Goal: Information Seeking & Learning: Compare options

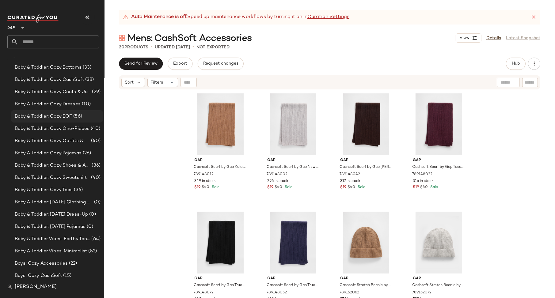
scroll to position [190, 0]
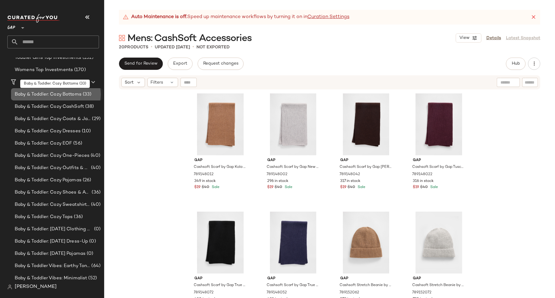
click at [66, 93] on span "Baby & Toddler: Cozy Bottoms" at bounding box center [48, 94] width 67 height 7
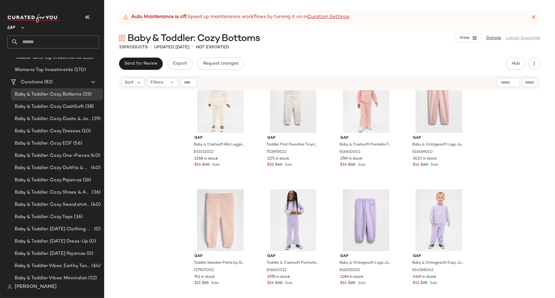
scroll to position [264, 0]
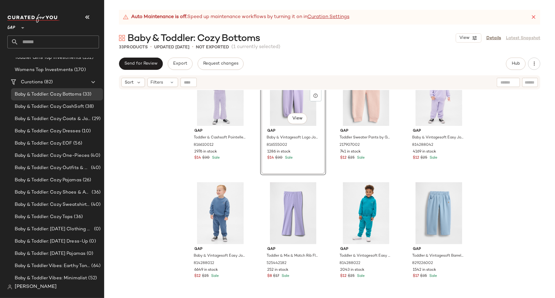
scroll to position [466, 0]
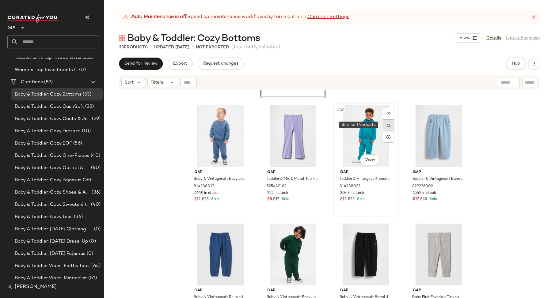
click at [386, 125] on img at bounding box center [388, 125] width 4 height 4
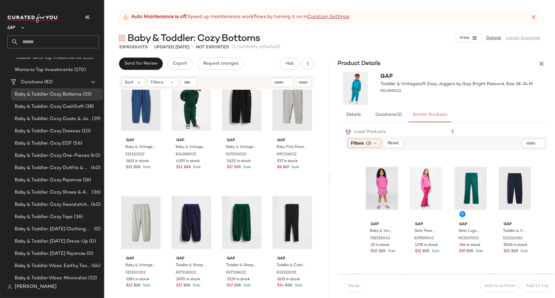
scroll to position [619, 0]
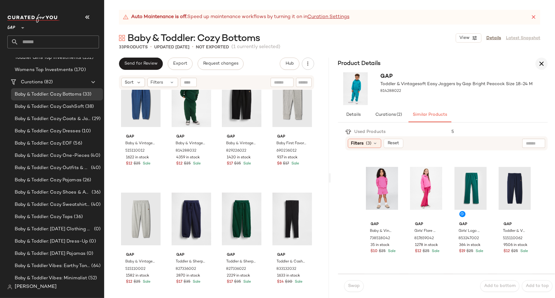
click at [543, 63] on icon "button" at bounding box center [540, 63] width 7 height 7
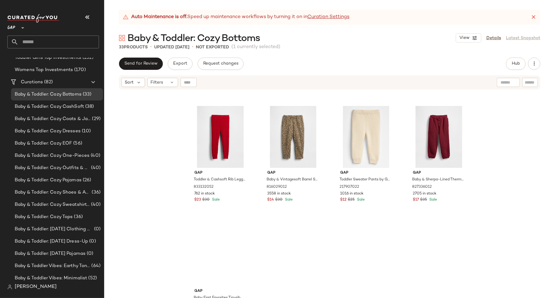
scroll to position [842, 0]
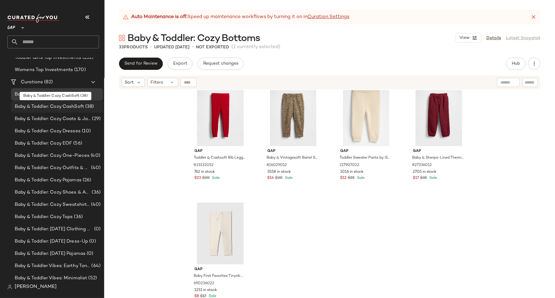
click at [49, 107] on span "Baby & Toddler: Cozy CashSoft" at bounding box center [49, 106] width 69 height 7
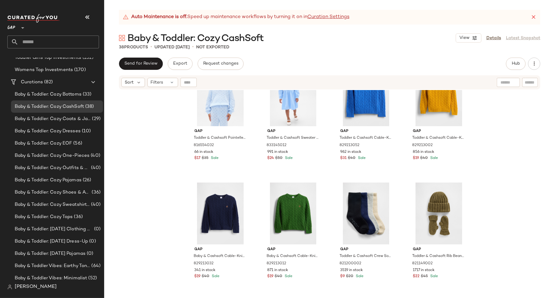
scroll to position [838, 0]
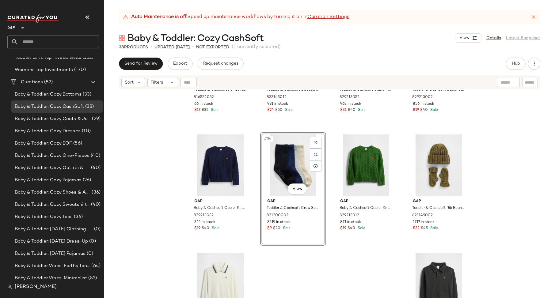
scroll to position [900, 0]
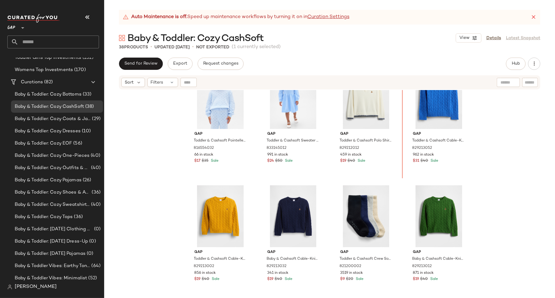
scroll to position [838, 0]
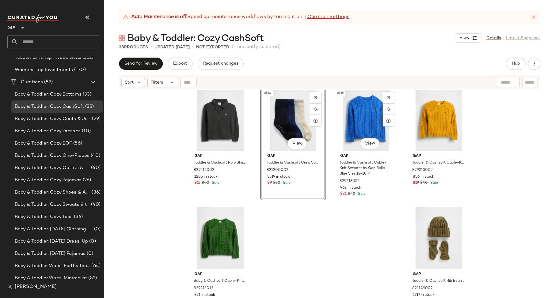
scroll to position [960, 0]
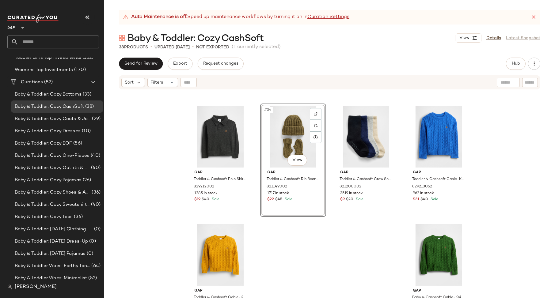
scroll to position [931, 0]
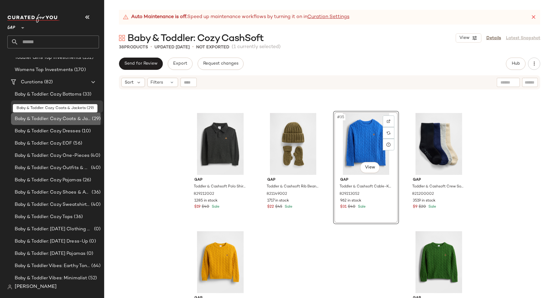
click at [47, 119] on span "Baby & Toddler: Cozy Coats & Jackets" at bounding box center [53, 118] width 76 height 7
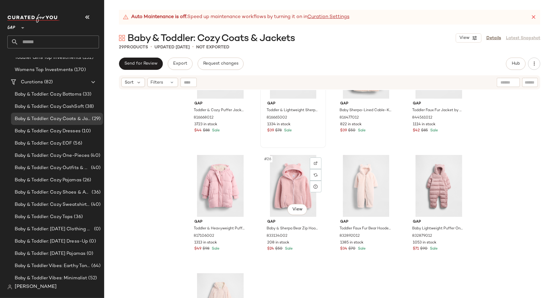
scroll to position [566, 0]
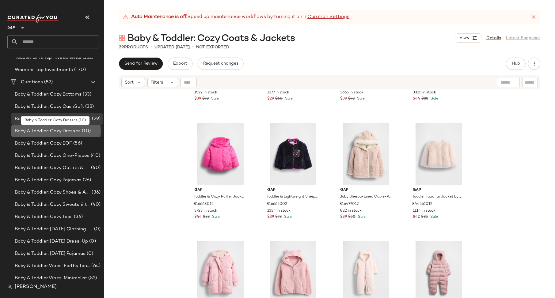
click at [41, 130] on span "Baby & Toddler: Cozy Dresses" at bounding box center [48, 131] width 66 height 7
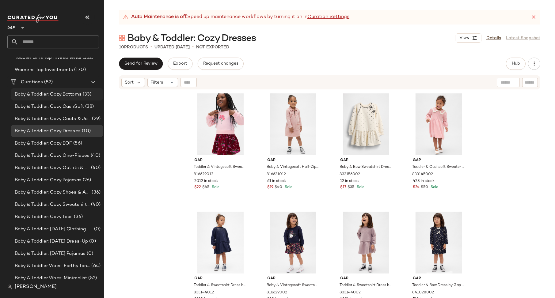
click at [31, 94] on span "Baby & Toddler: Cozy Bottoms" at bounding box center [48, 94] width 67 height 7
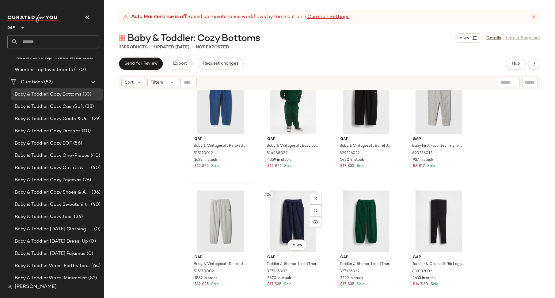
scroll to position [618, 0]
click at [32, 104] on span "Baby & Toddler: Cozy CashSoft" at bounding box center [49, 106] width 69 height 7
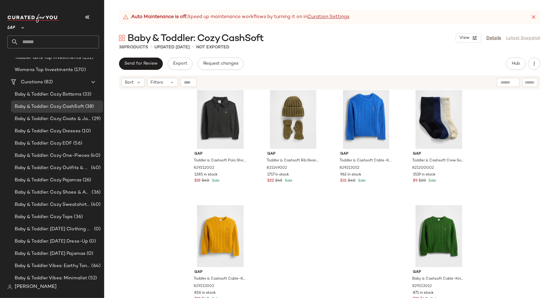
scroll to position [960, 0]
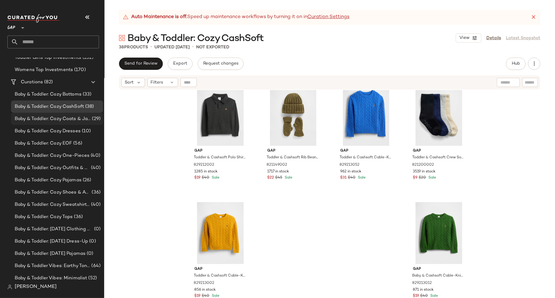
click at [73, 120] on span "Baby & Toddler: Cozy Coats & Jackets" at bounding box center [53, 118] width 76 height 7
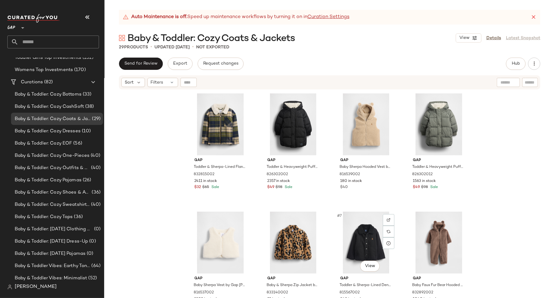
scroll to position [150, 0]
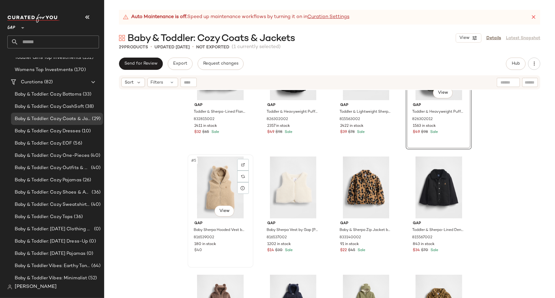
scroll to position [55, 0]
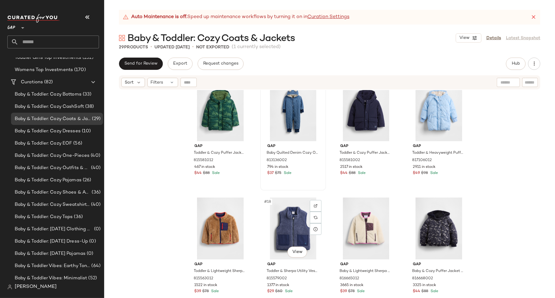
scroll to position [395, 0]
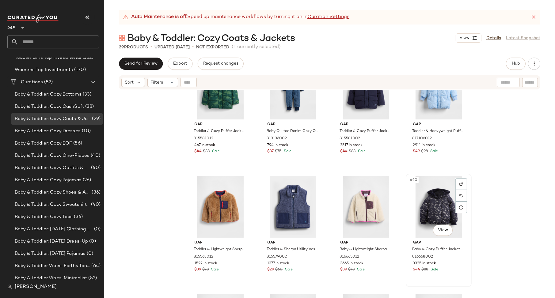
click at [408, 202] on div "#20 View" at bounding box center [439, 207] width 62 height 62
click at [191, 205] on div "#17 View" at bounding box center [221, 207] width 62 height 62
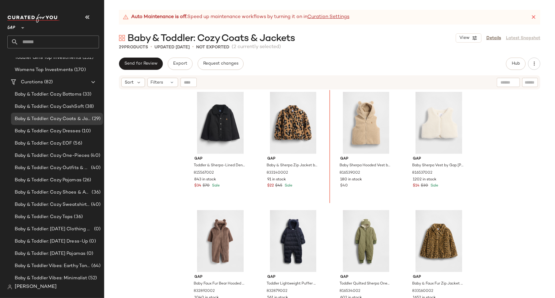
scroll to position [123, 0]
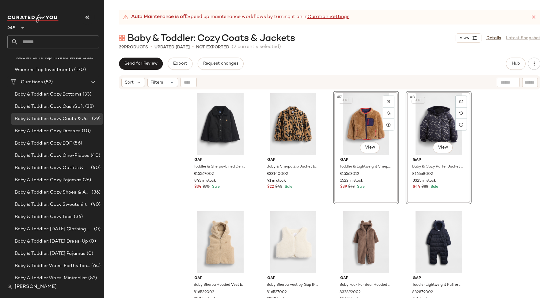
click at [475, 224] on div "Gap Toddler & Sherpa-Lined Denim Jacket by Gap Dark Wash Size 18-24 M 815567002…" at bounding box center [329, 201] width 450 height 223
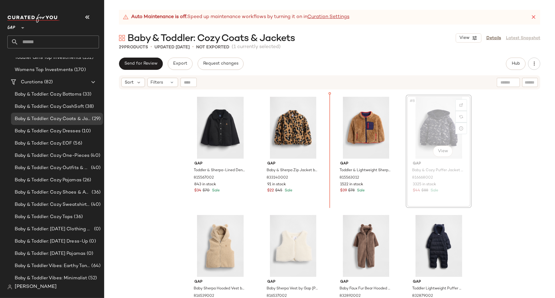
scroll to position [119, 0]
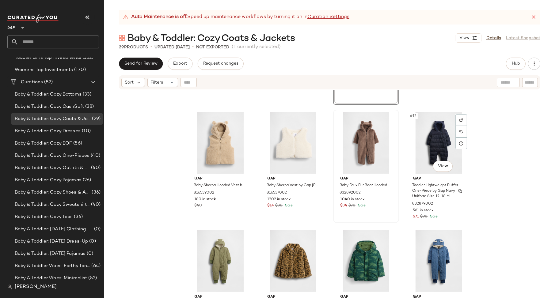
scroll to position [224, 0]
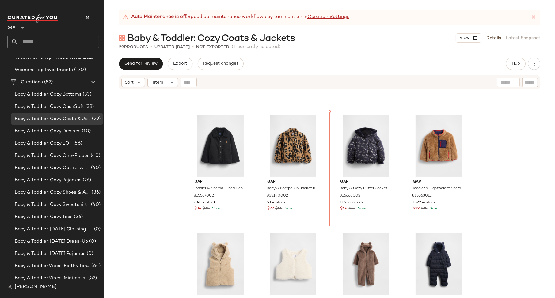
scroll to position [91, 0]
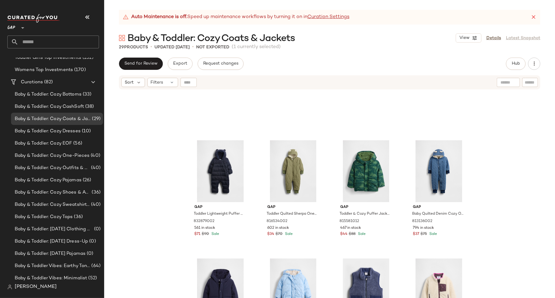
scroll to position [417, 0]
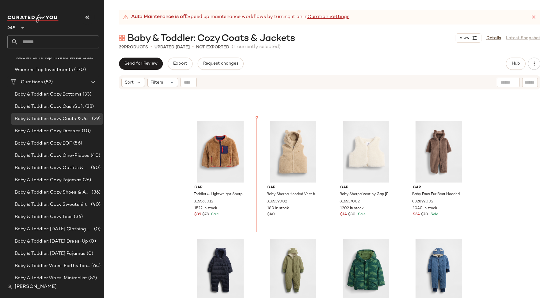
scroll to position [213, 0]
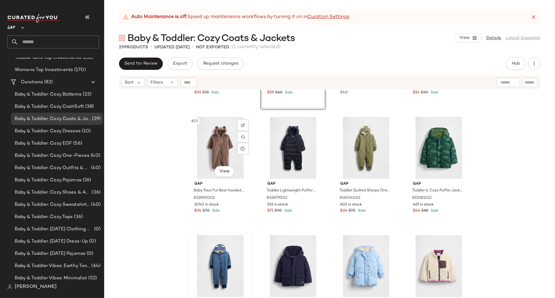
scroll to position [339, 0]
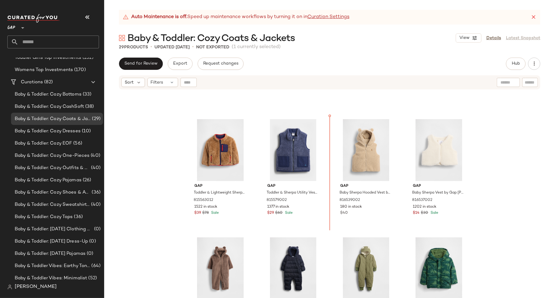
scroll to position [189, 0]
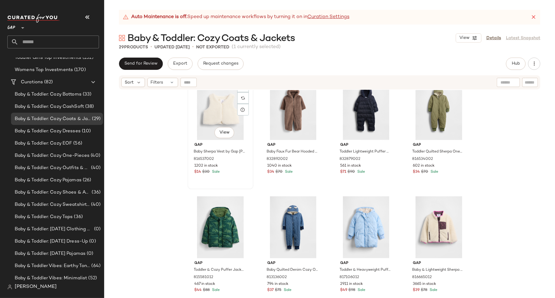
scroll to position [387, 0]
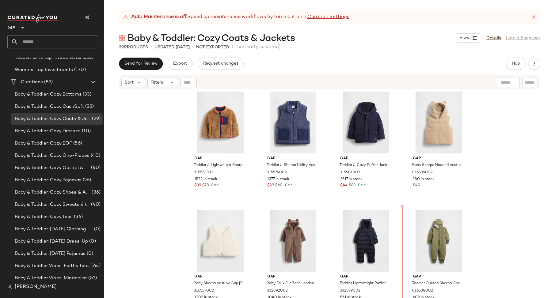
scroll to position [220, 0]
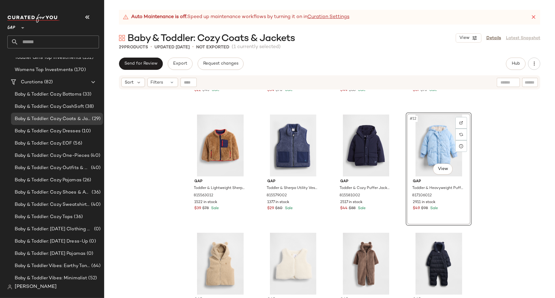
scroll to position [221, 0]
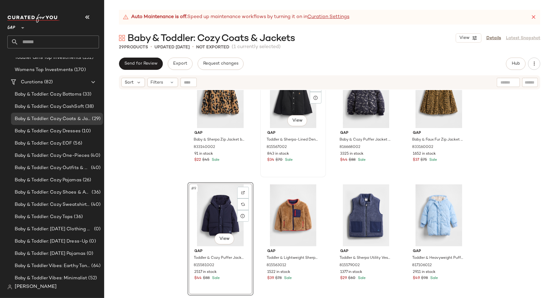
scroll to position [153, 0]
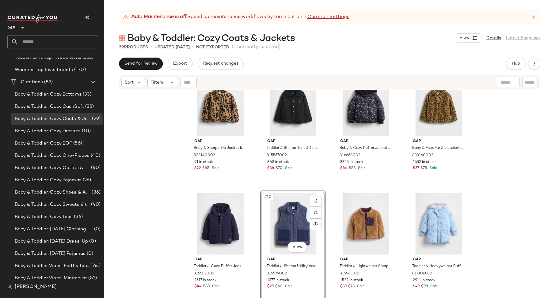
scroll to position [113, 0]
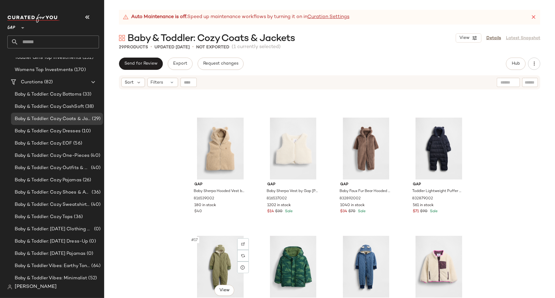
scroll to position [331, 0]
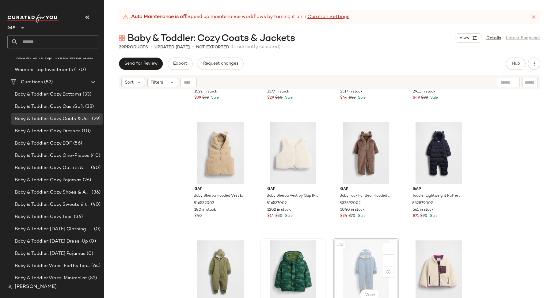
scroll to position [331, 0]
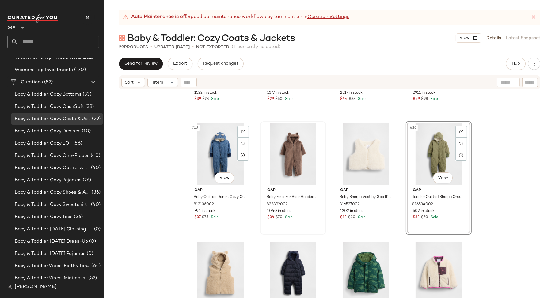
scroll to position [332, 0]
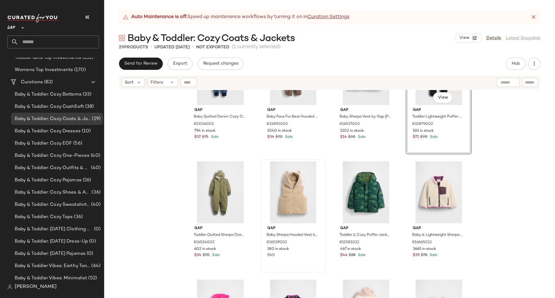
scroll to position [410, 0]
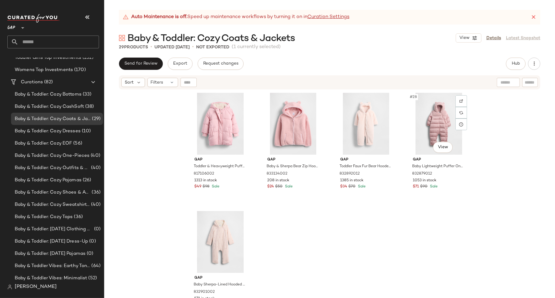
scroll to position [716, 0]
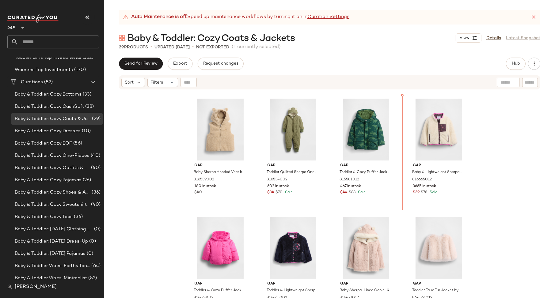
scroll to position [473, 0]
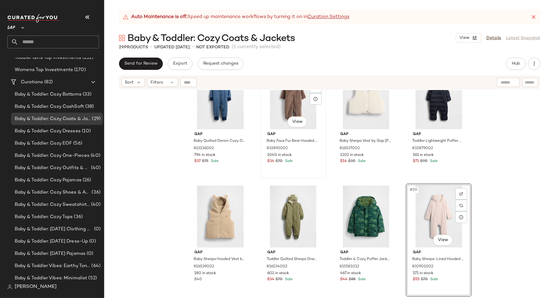
scroll to position [385, 0]
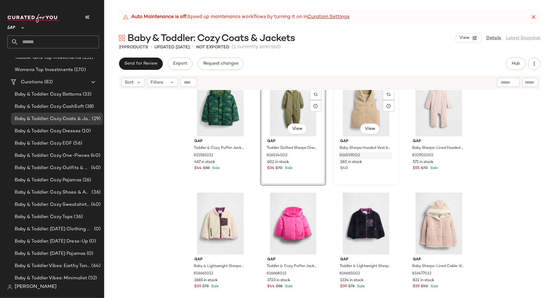
scroll to position [458, 0]
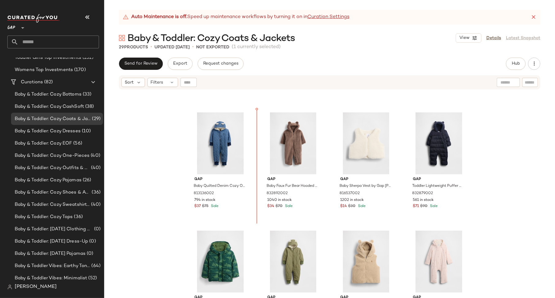
scroll to position [337, 0]
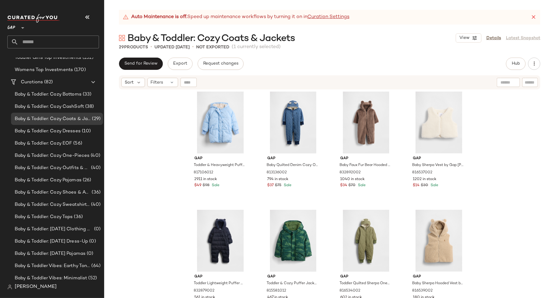
scroll to position [360, 0]
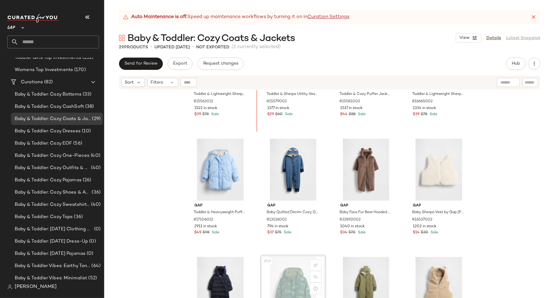
scroll to position [283, 0]
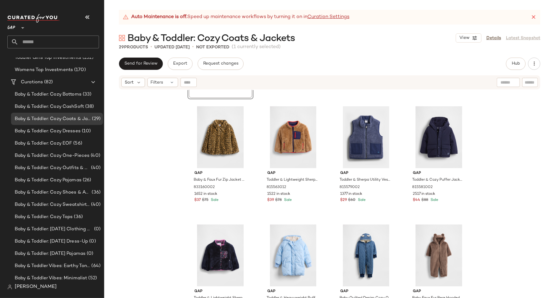
scroll to position [139, 0]
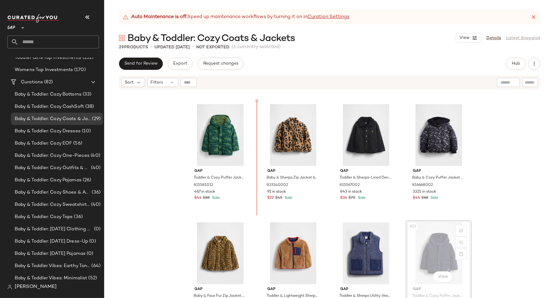
scroll to position [106, 0]
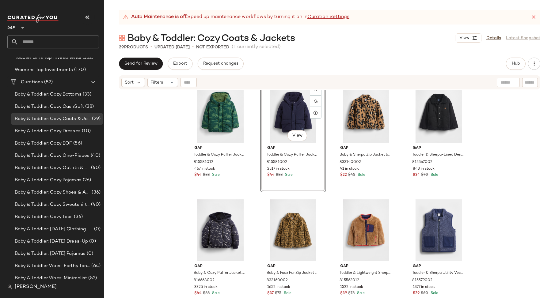
scroll to position [138, 0]
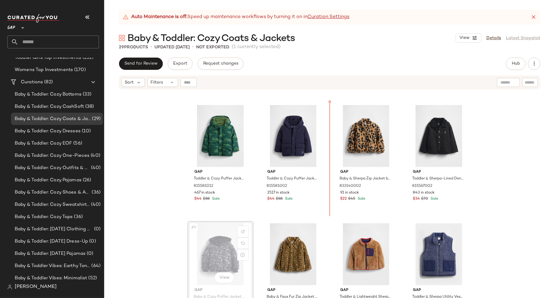
scroll to position [107, 0]
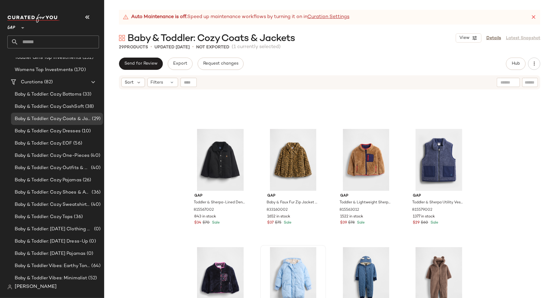
scroll to position [227, 0]
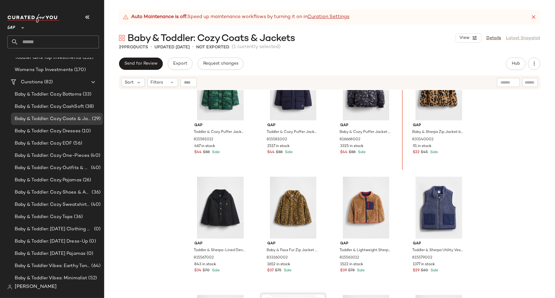
scroll to position [150, 0]
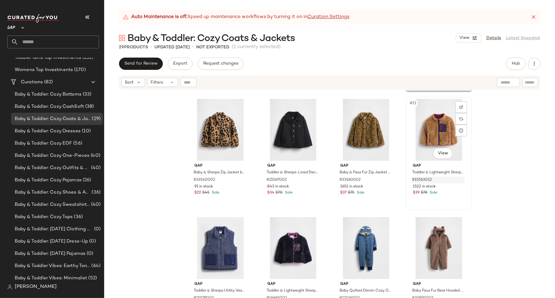
scroll to position [239, 0]
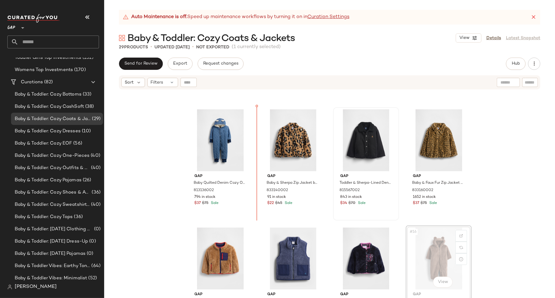
scroll to position [222, 0]
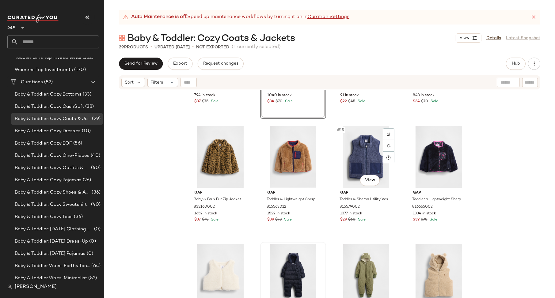
scroll to position [327, 0]
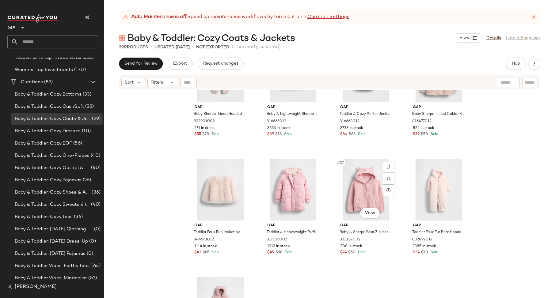
scroll to position [651, 0]
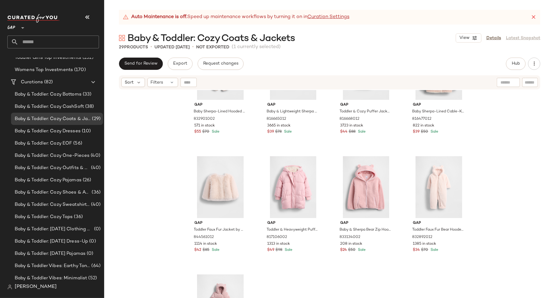
drag, startPoint x: 338, startPoint y: 140, endPoint x: 292, endPoint y: 5, distance: 142.2
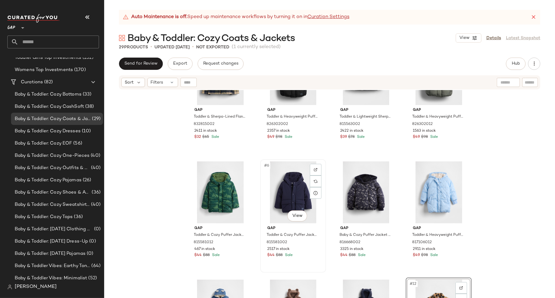
scroll to position [0, 0]
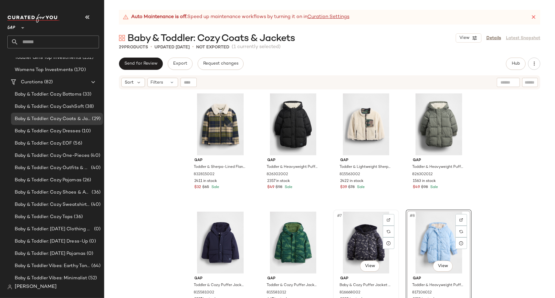
click at [393, 242] on div "#7 View" at bounding box center [366, 243] width 62 height 62
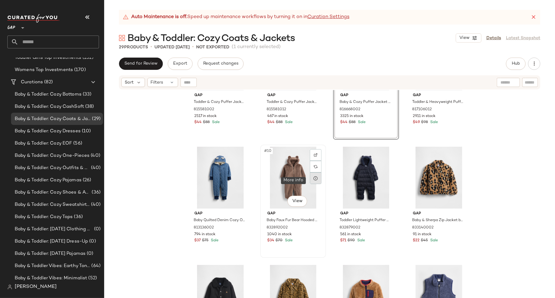
scroll to position [144, 0]
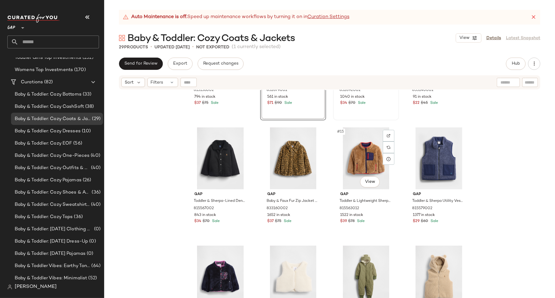
scroll to position [353, 0]
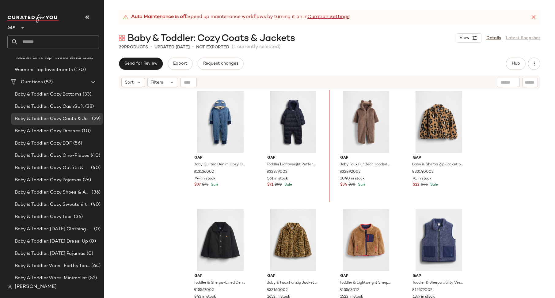
scroll to position [195, 0]
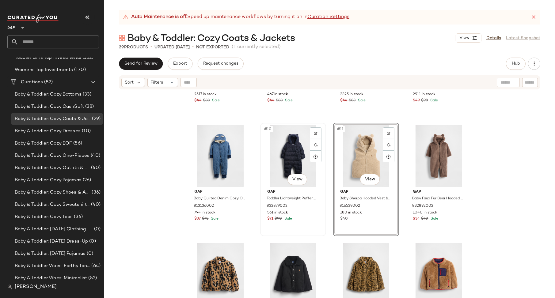
scroll to position [229, 0]
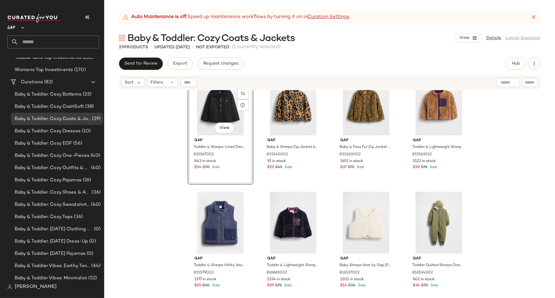
scroll to position [352, 0]
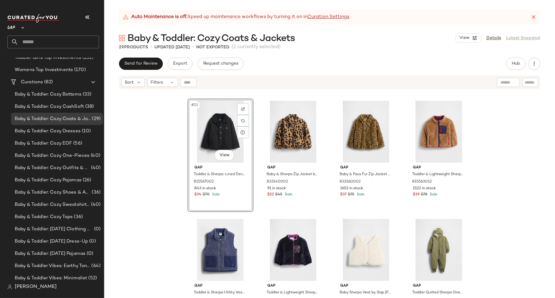
drag, startPoint x: 263, startPoint y: 251, endPoint x: 410, endPoint y: 2, distance: 289.5
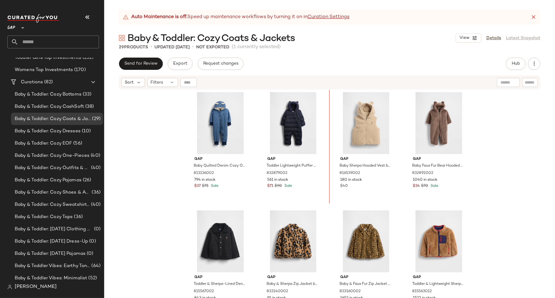
scroll to position [240, 0]
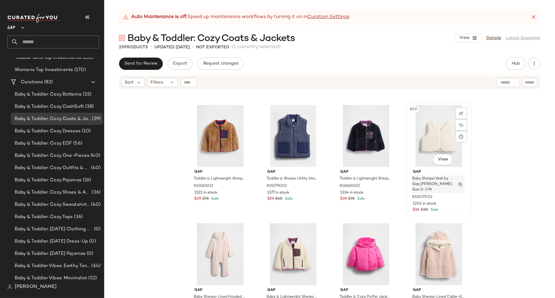
scroll to position [467, 0]
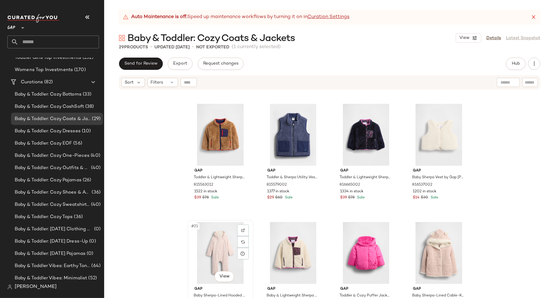
click at [190, 257] on div "#21 View" at bounding box center [221, 253] width 62 height 62
click at [410, 247] on div "#24 View" at bounding box center [439, 253] width 62 height 62
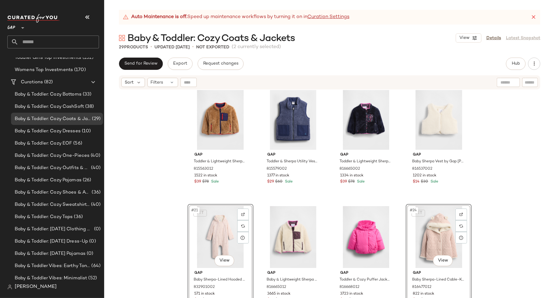
scroll to position [483, 0]
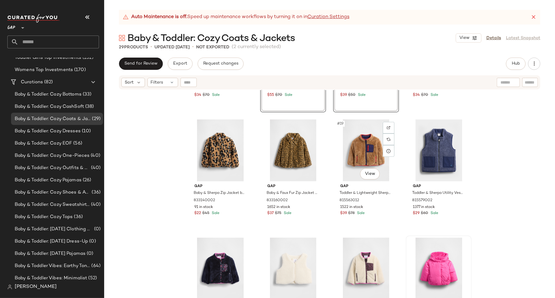
scroll to position [453, 0]
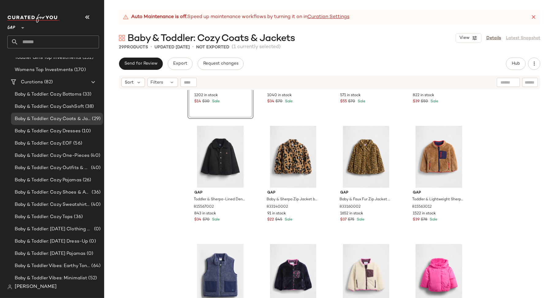
scroll to position [448, 0]
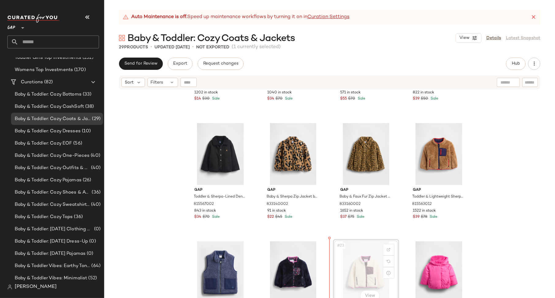
scroll to position [448, 0]
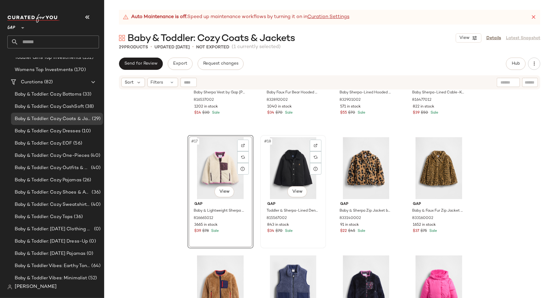
scroll to position [457, 0]
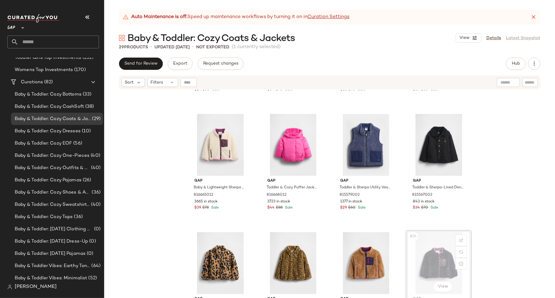
scroll to position [458, 0]
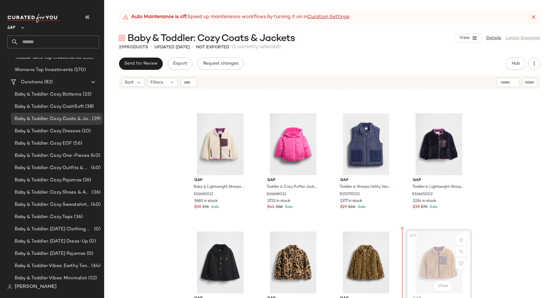
scroll to position [458, 0]
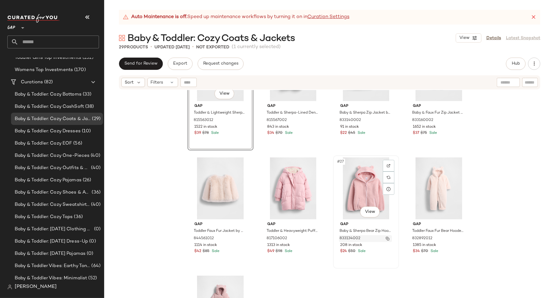
scroll to position [519, 0]
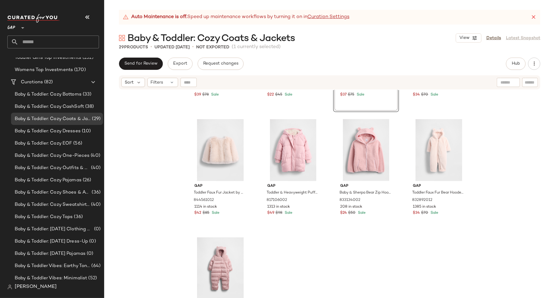
scroll to position [691, 0]
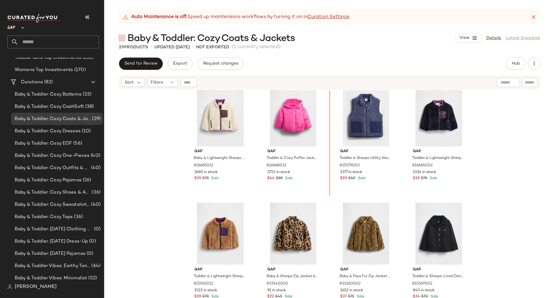
scroll to position [484, 0]
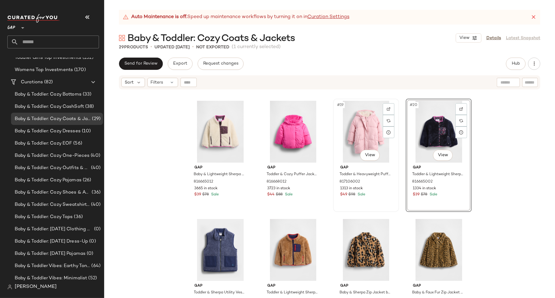
scroll to position [480, 0]
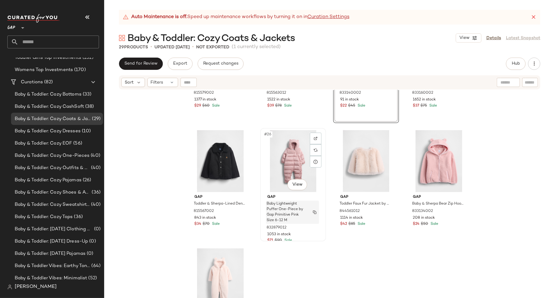
scroll to position [683, 0]
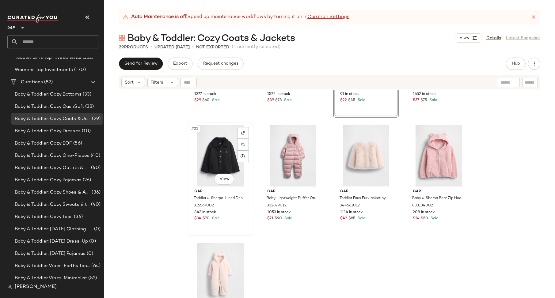
click at [240, 214] on div "843 in stock" at bounding box center [220, 213] width 52 height 6
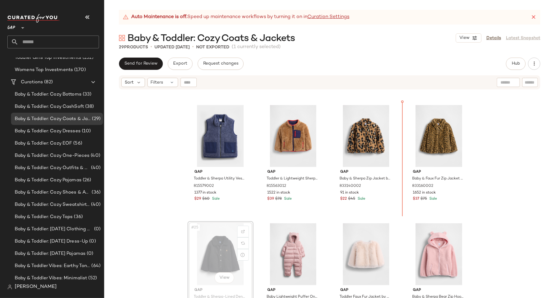
scroll to position [579, 0]
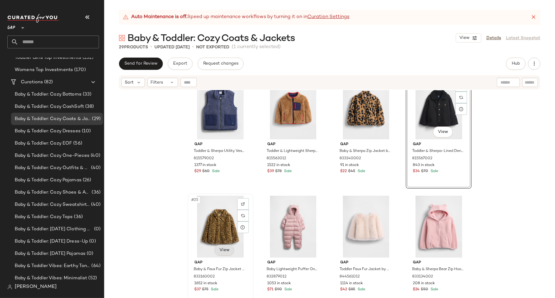
scroll to position [581, 0]
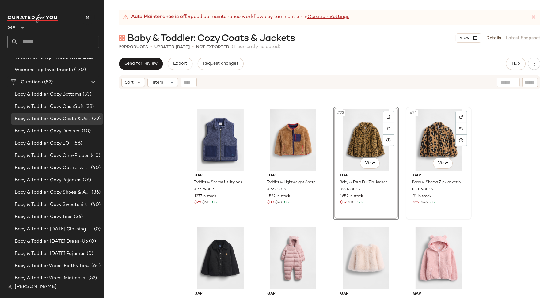
click at [449, 201] on div "$22 $45 Sale" at bounding box center [438, 203] width 52 height 6
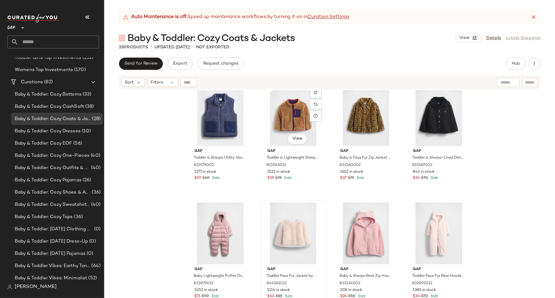
scroll to position [605, 0]
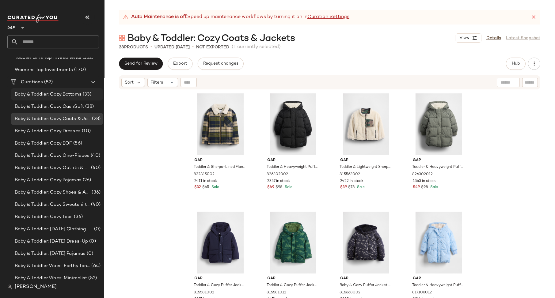
drag, startPoint x: 58, startPoint y: 130, endPoint x: 63, endPoint y: 98, distance: 32.9
click at [58, 130] on span "Baby & Toddler: Cozy Dresses" at bounding box center [48, 131] width 66 height 7
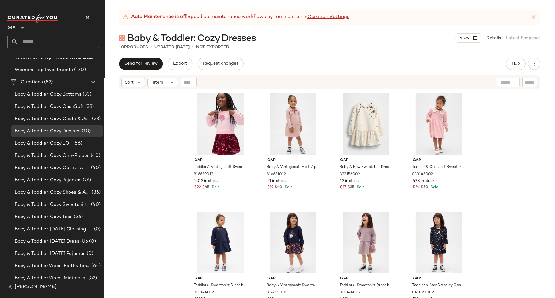
scroll to position [190, 0]
